Goal: Check status: Check status

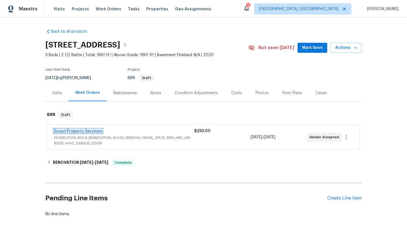
click at [78, 132] on link "Scout Property Services" at bounding box center [78, 131] width 48 height 4
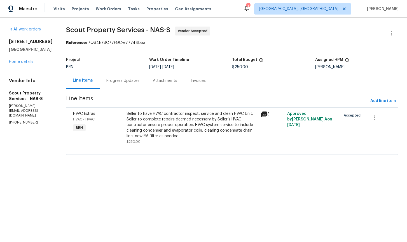
click at [119, 83] on div "Progress Updates" at bounding box center [122, 81] width 33 height 6
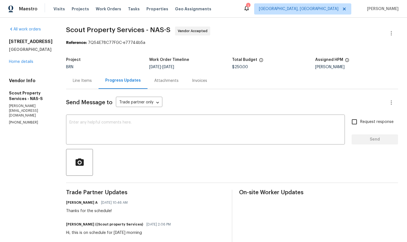
click at [192, 81] on div "Invoices" at bounding box center [199, 81] width 15 height 6
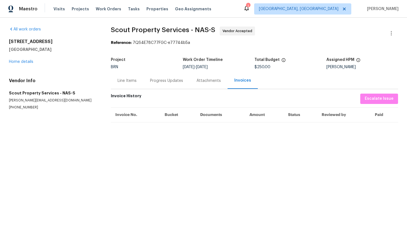
click at [130, 82] on div "Line Items" at bounding box center [127, 81] width 19 height 6
